Goal: Task Accomplishment & Management: Manage account settings

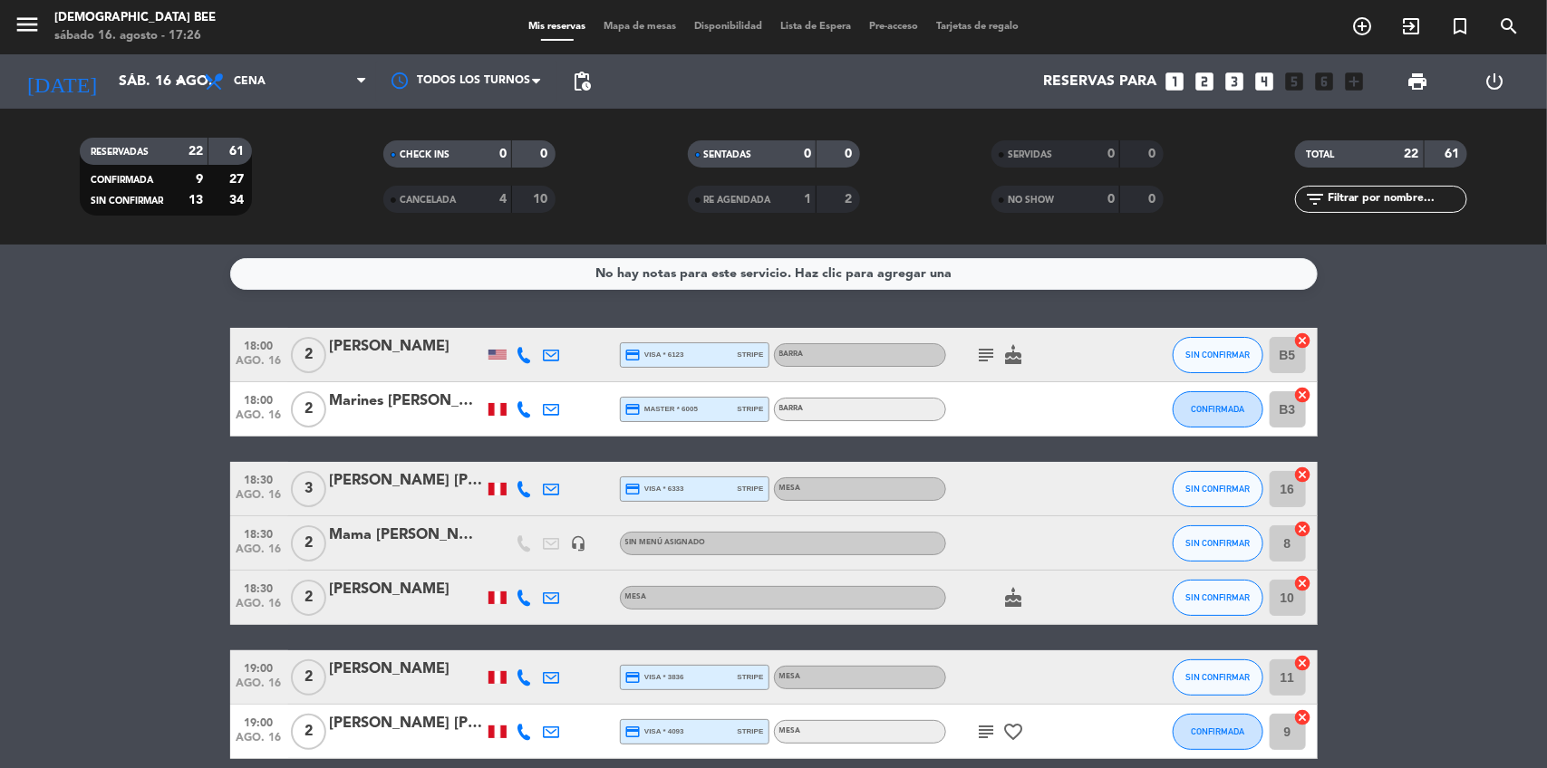
click at [1007, 590] on icon "cake" at bounding box center [1014, 598] width 22 height 22
click at [635, 28] on span "Mapa de mesas" at bounding box center [639, 27] width 91 height 10
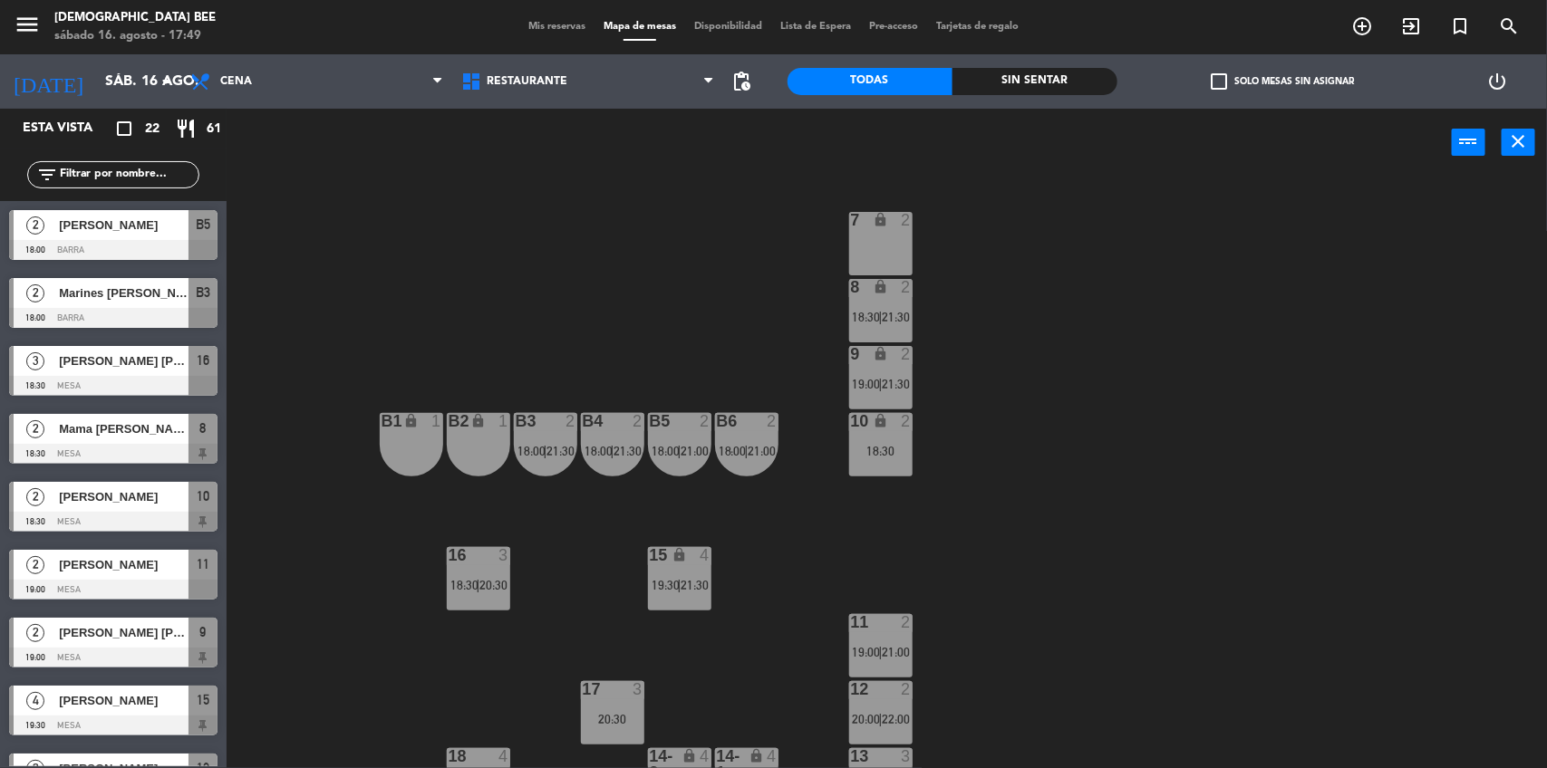
click at [758, 419] on div at bounding box center [746, 421] width 30 height 16
click at [1144, 544] on div "7 lock 2 8 lock 2 18:30 | 21:30 9 lock 2 19:00 | 21:30 B1 lock 1 B2 lock 1 B3 2…" at bounding box center [894, 475] width 1305 height 592
click at [548, 24] on span "Mis reservas" at bounding box center [556, 27] width 75 height 10
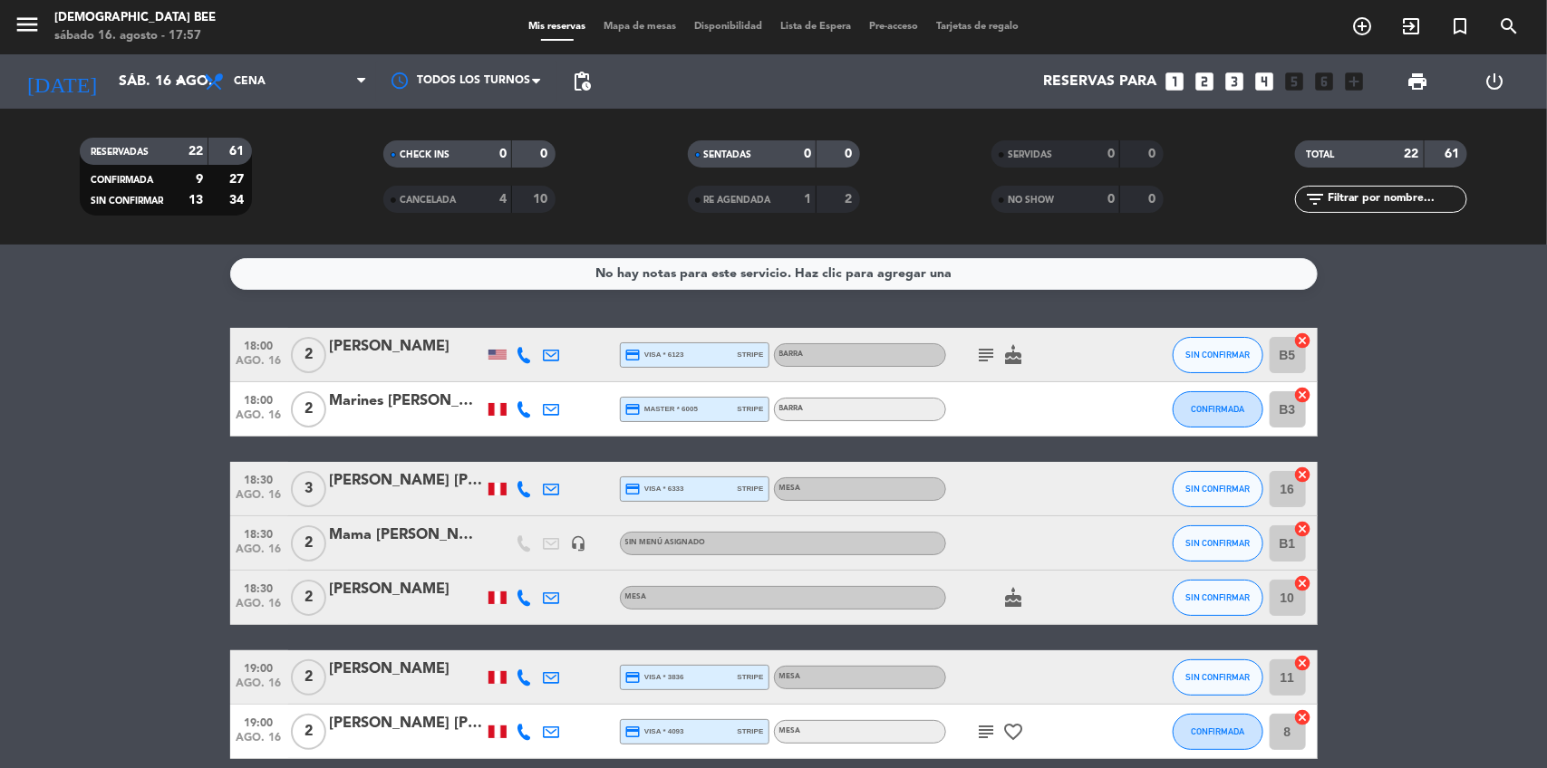
click at [1133, 370] on div at bounding box center [1133, 354] width 49 height 53
click at [658, 30] on span "Mapa de mesas" at bounding box center [639, 27] width 91 height 10
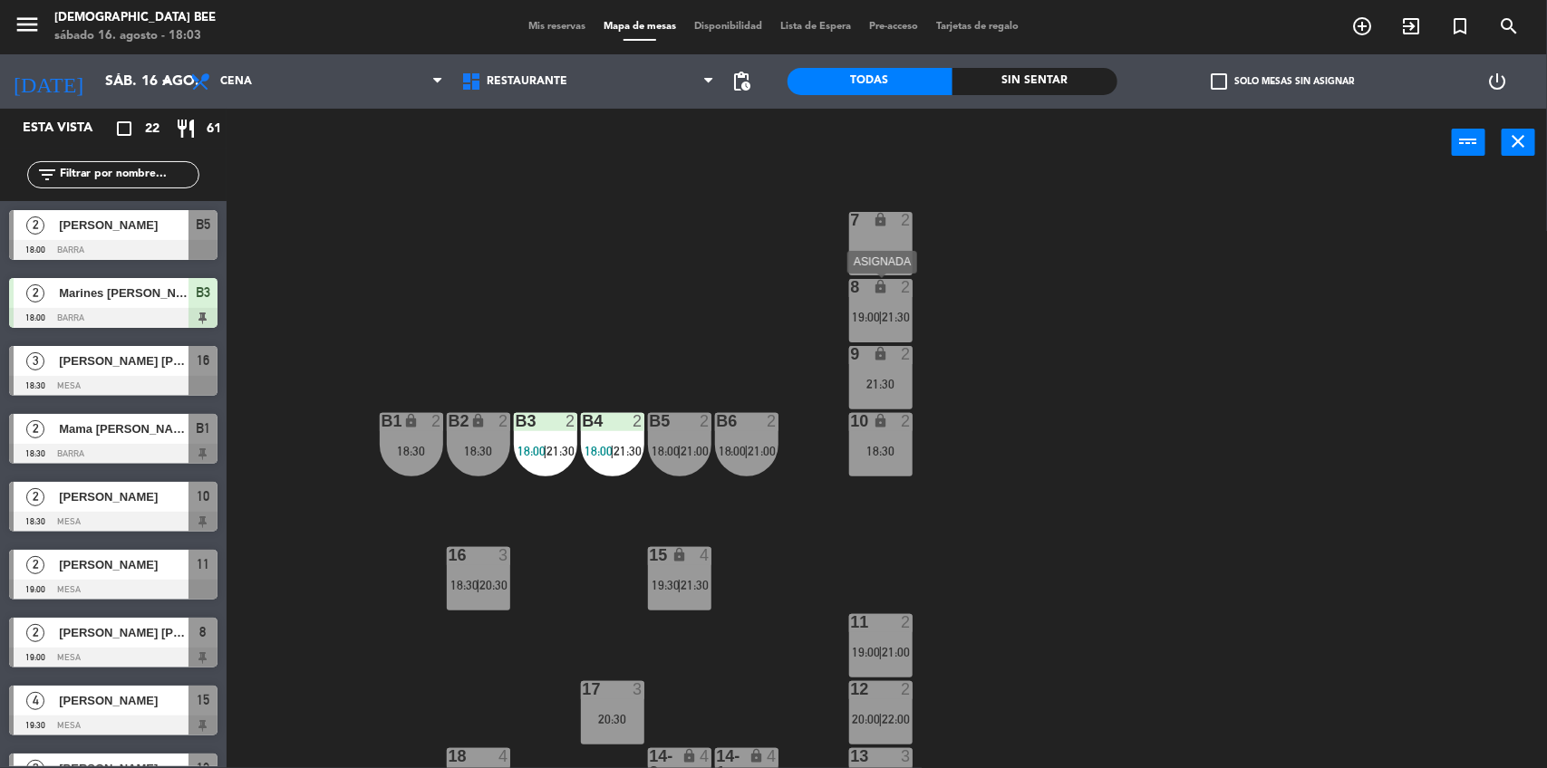
click at [856, 314] on span "19:00" at bounding box center [867, 317] width 28 height 14
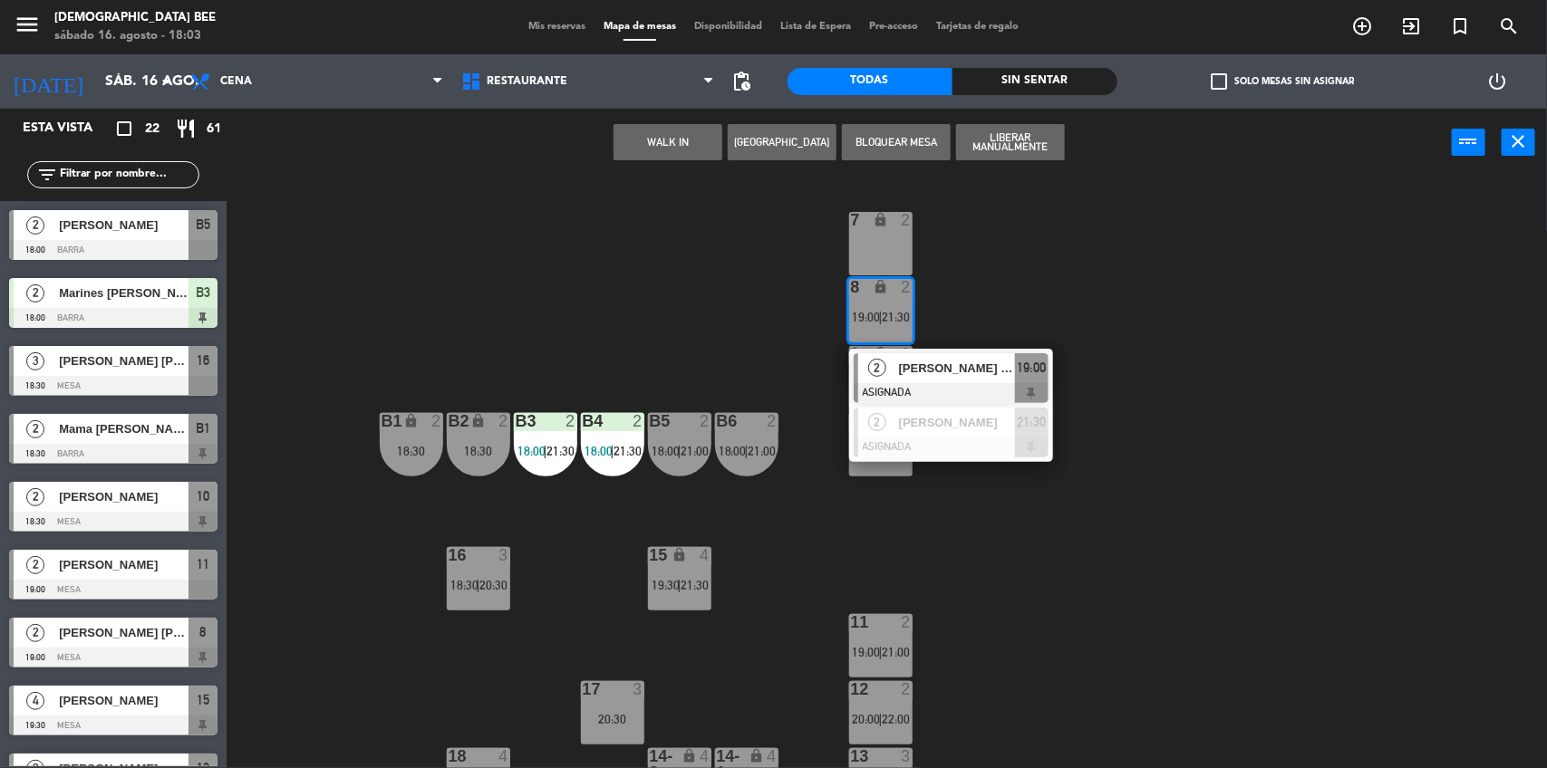
click at [1034, 287] on div "7 lock 2 8 lock 2 19:00 | 21:30 2 [PERSON_NAME] [PERSON_NAME] ASIGNADA 19:00 2 …" at bounding box center [894, 475] width 1305 height 592
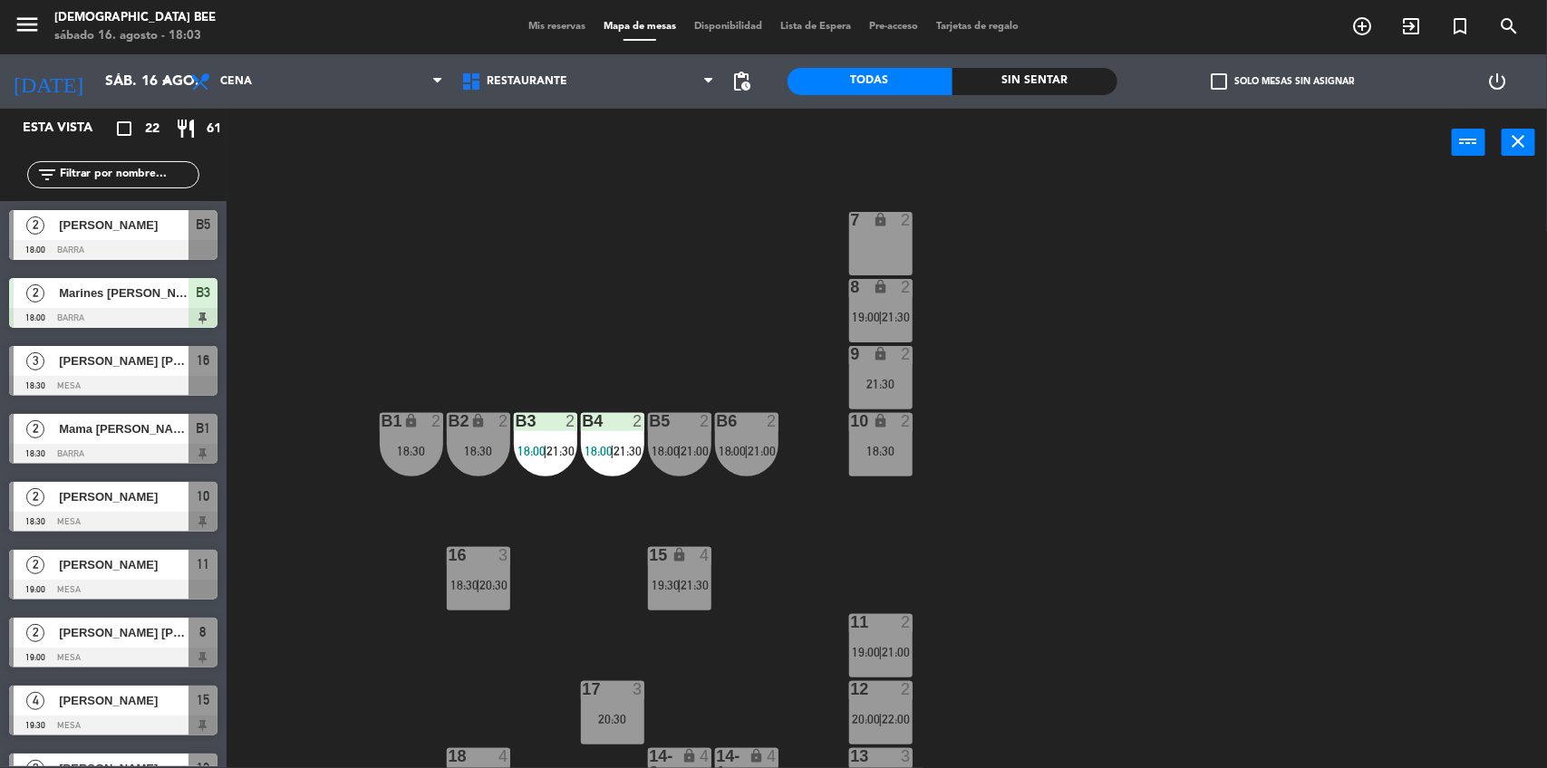
click at [918, 295] on div "2" at bounding box center [910, 287] width 30 height 17
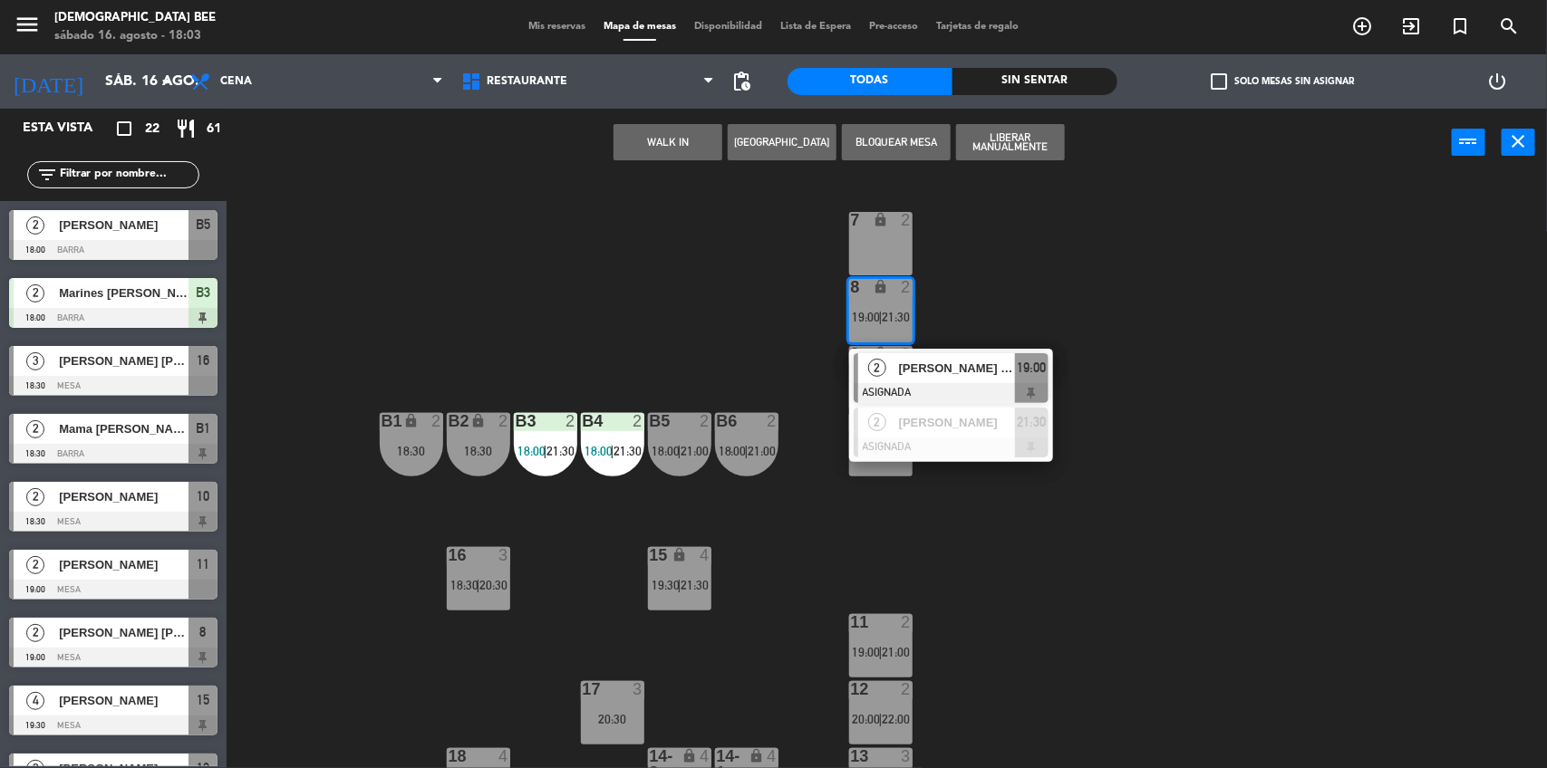
click at [1062, 252] on div "7 lock 2 8 lock 2 19:00 | 21:30 2 [PERSON_NAME] [PERSON_NAME] ASIGNADA 19:00 2 …" at bounding box center [894, 475] width 1305 height 592
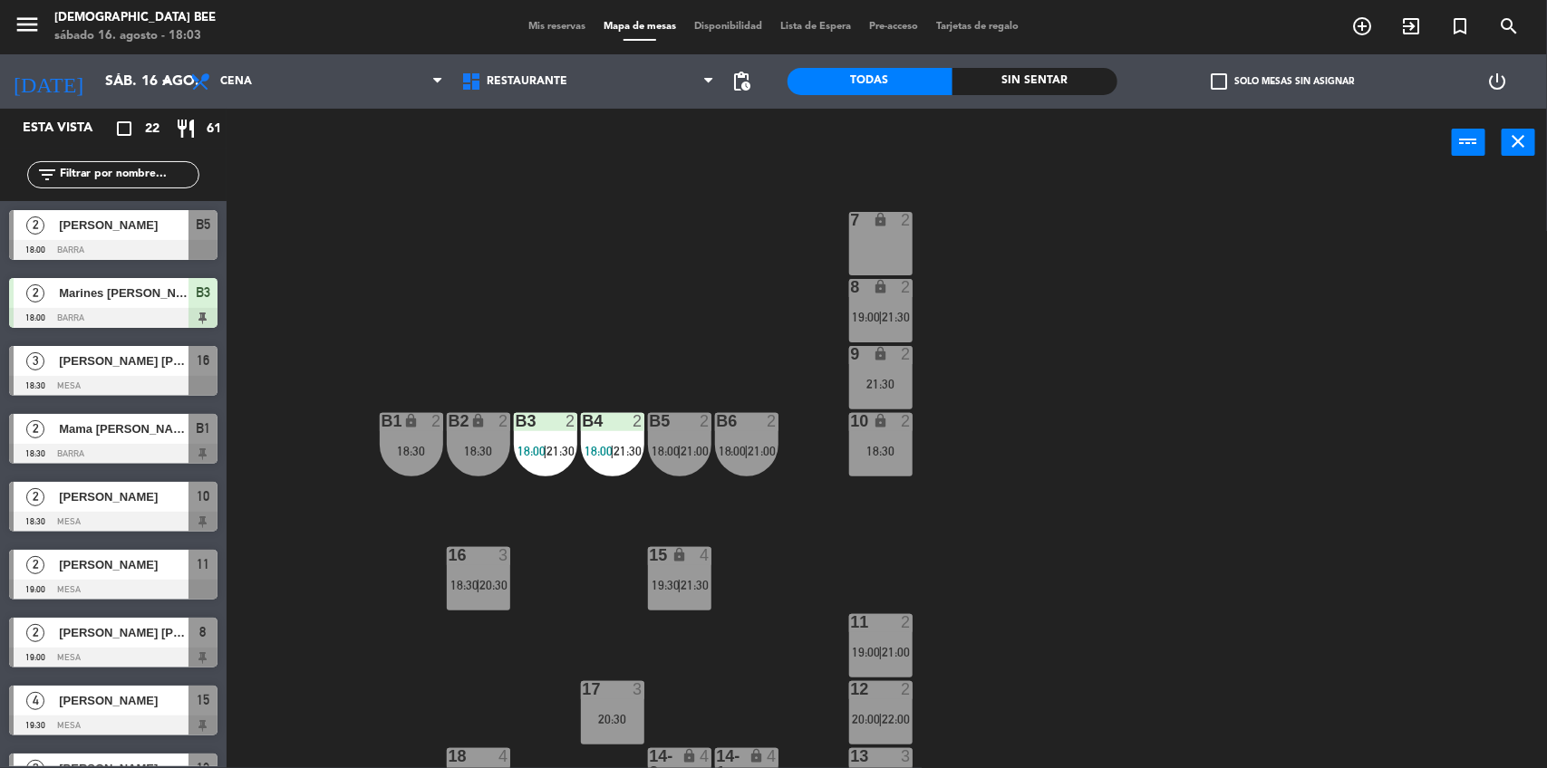
click at [533, 456] on span "18:00" at bounding box center [531, 451] width 28 height 14
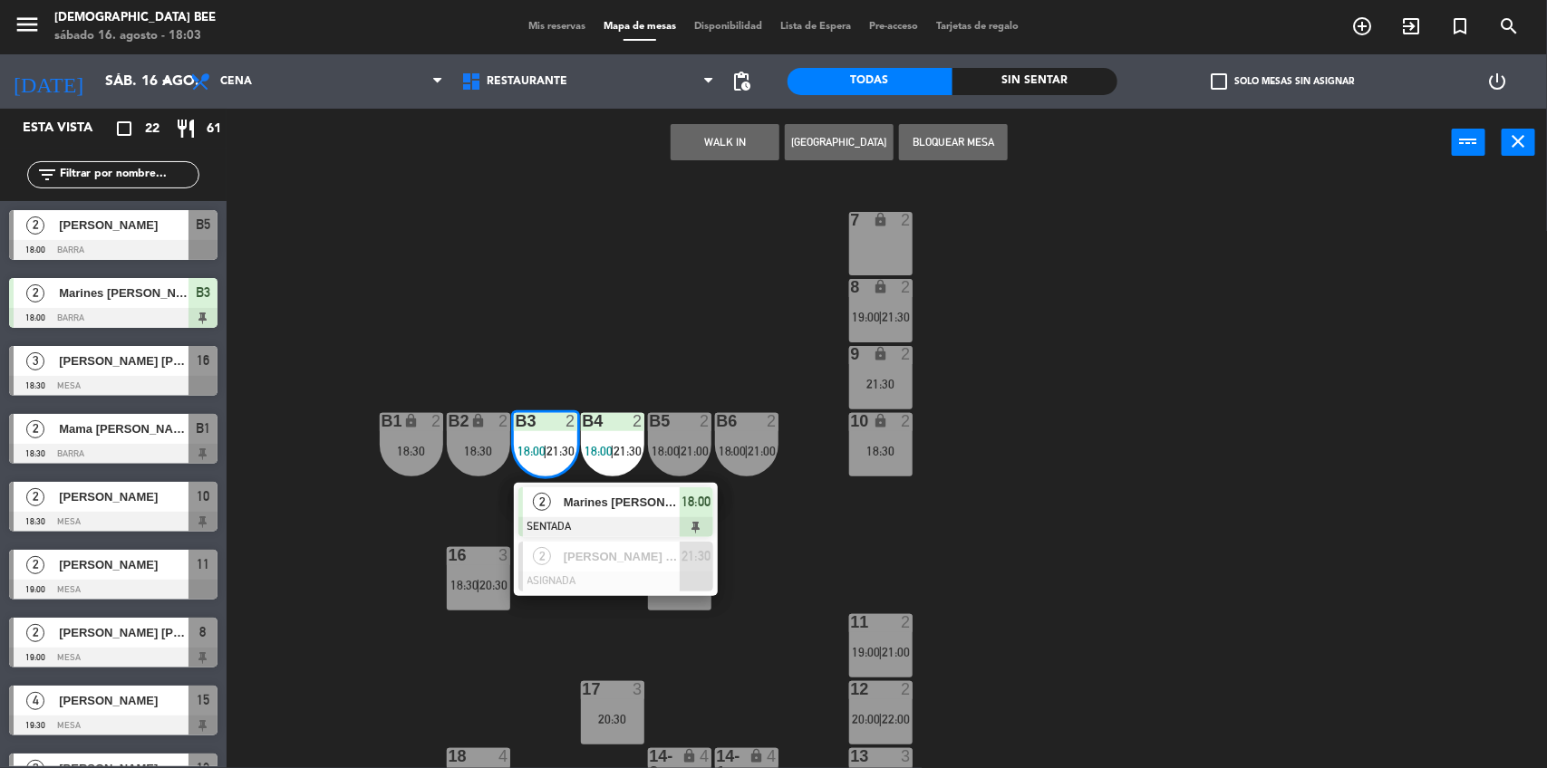
click at [1049, 469] on div "7 lock 2 8 lock 2 19:00 | 21:30 9 lock 2 21:30 B1 lock 2 18:30 B2 lock 2 18:30 …" at bounding box center [894, 475] width 1305 height 592
